Goal: Task Accomplishment & Management: Complete application form

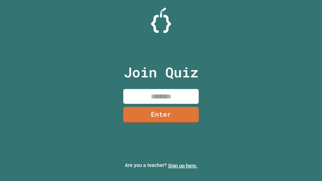
click at [183, 166] on link "Sign up here." at bounding box center [182, 166] width 29 height 6
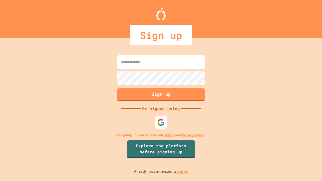
click at [183, 171] on link "Log in." at bounding box center [182, 171] width 12 height 5
